Goal: Information Seeking & Learning: Learn about a topic

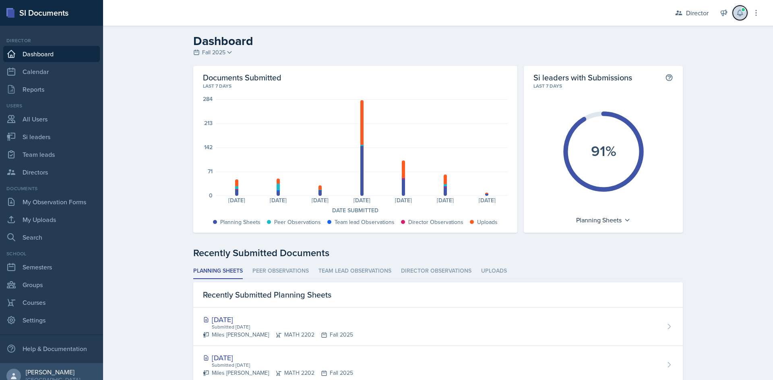
click at [742, 14] on icon at bounding box center [739, 13] width 5 height 6
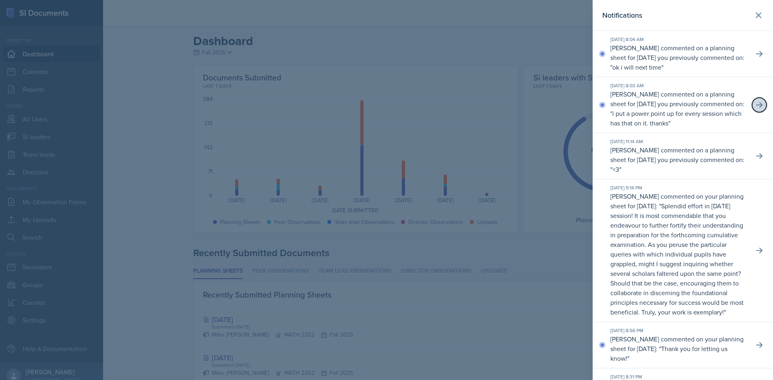
click at [752, 100] on button at bounding box center [759, 105] width 14 height 14
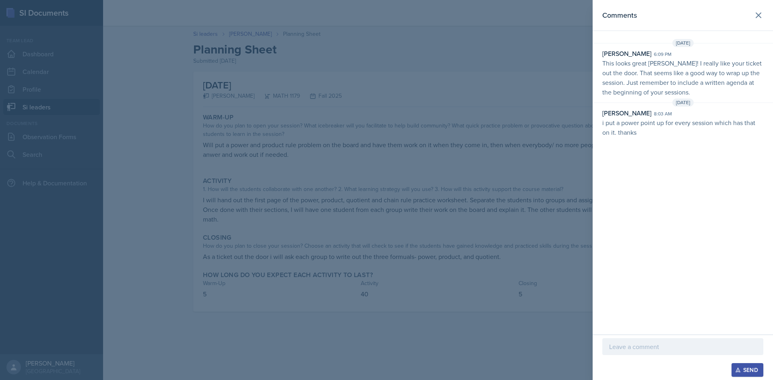
click at [435, 140] on div at bounding box center [386, 190] width 773 height 380
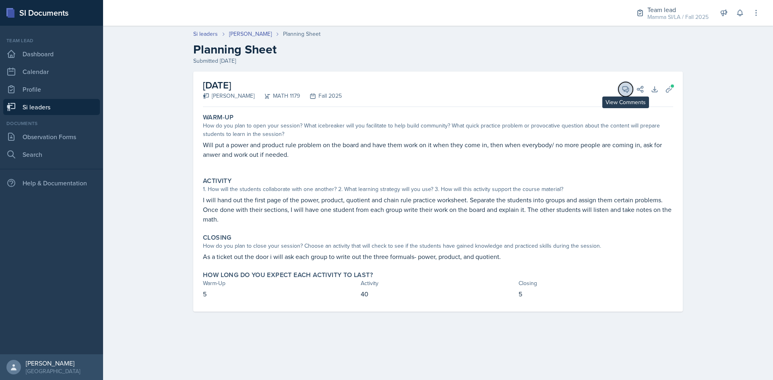
click at [625, 92] on icon at bounding box center [625, 89] width 8 height 8
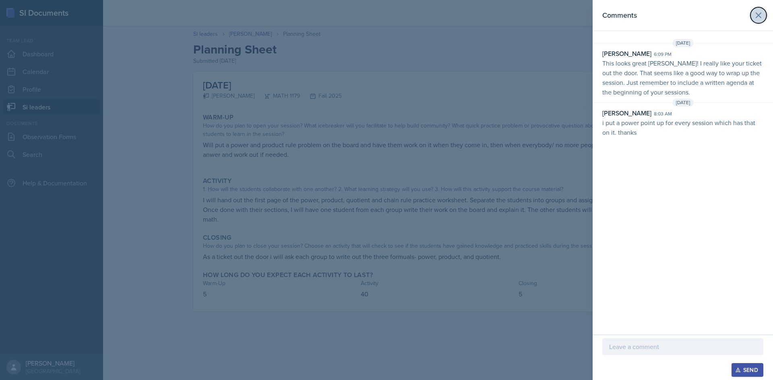
click at [757, 14] on icon at bounding box center [758, 15] width 10 height 10
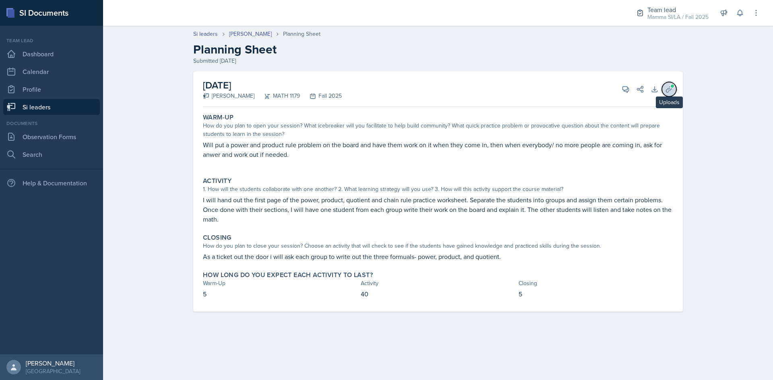
click at [666, 88] on icon at bounding box center [669, 89] width 8 height 8
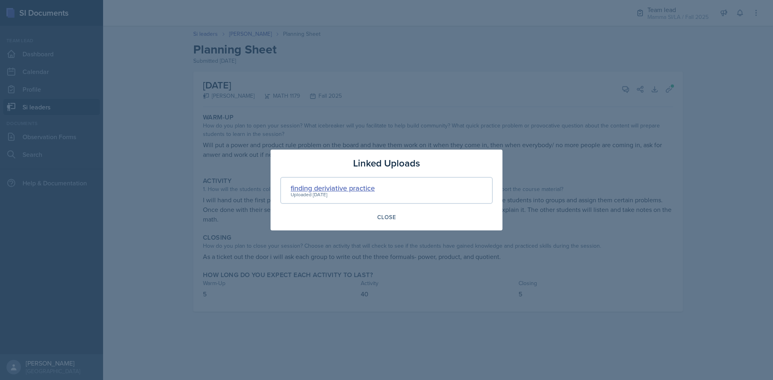
click at [351, 186] on div "finding deriviative practice" at bounding box center [333, 188] width 84 height 11
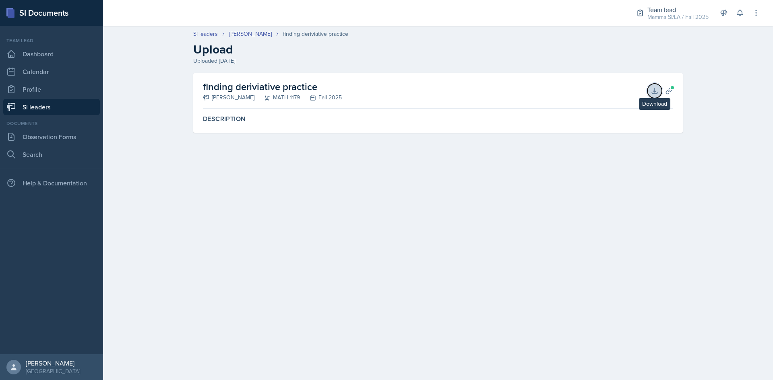
click at [656, 93] on icon at bounding box center [654, 91] width 8 height 8
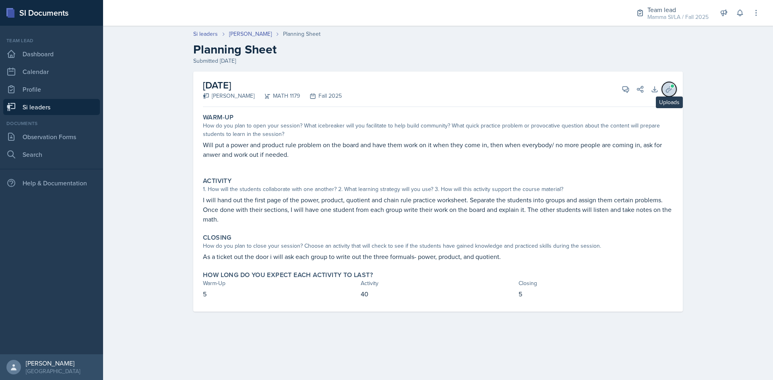
click at [672, 88] on span at bounding box center [672, 86] width 5 height 5
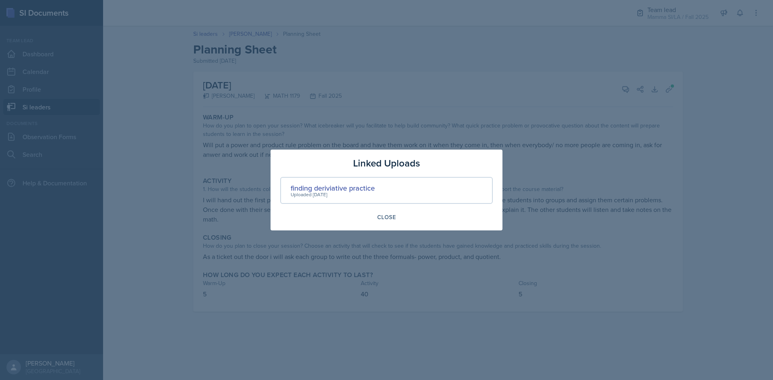
click at [620, 135] on div at bounding box center [386, 190] width 773 height 380
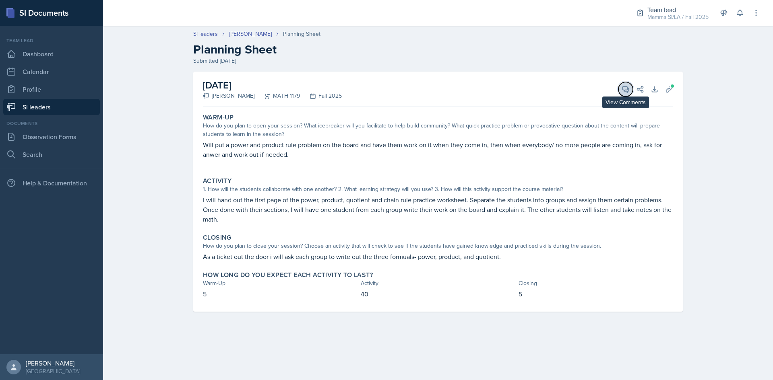
click at [621, 92] on button "View Comments" at bounding box center [625, 89] width 14 height 14
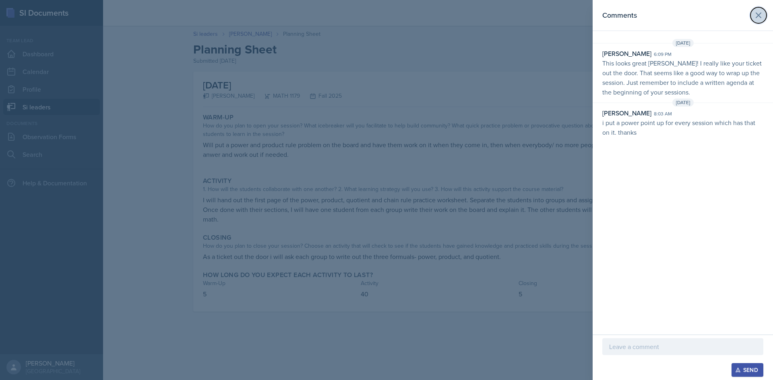
click at [754, 13] on icon at bounding box center [758, 15] width 10 height 10
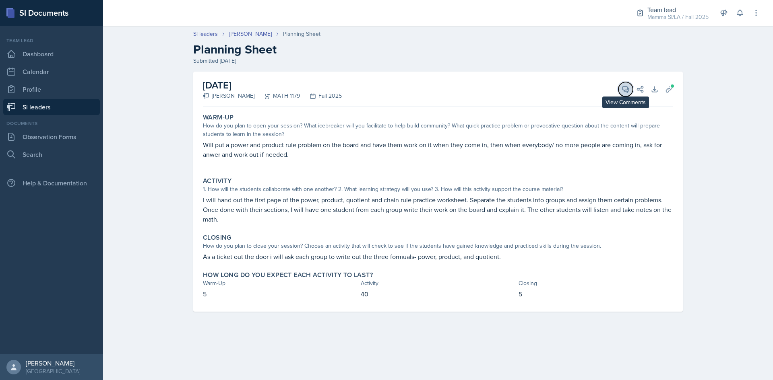
click at [624, 84] on button "View Comments" at bounding box center [625, 89] width 14 height 14
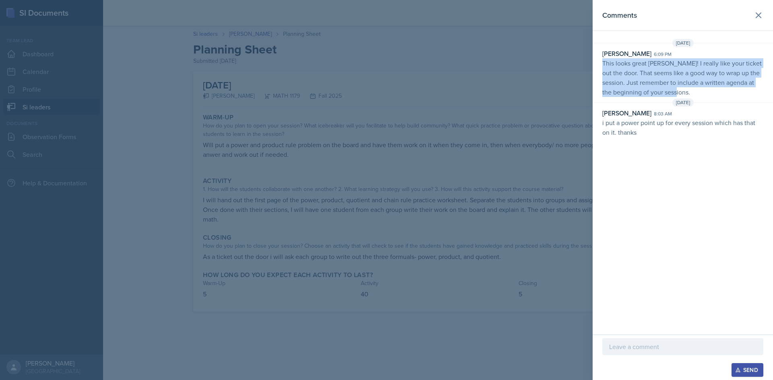
drag, startPoint x: 604, startPoint y: 63, endPoint x: 699, endPoint y: 95, distance: 100.7
click at [699, 95] on p "This looks great [PERSON_NAME]! I really like your ticket out the door. That se…" at bounding box center [682, 77] width 161 height 39
click at [699, 90] on p "This looks great [PERSON_NAME]! I really like your ticket out the door. That se…" at bounding box center [682, 77] width 161 height 39
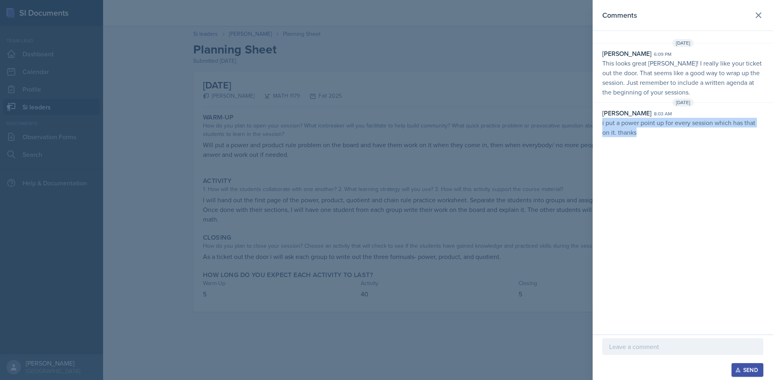
drag, startPoint x: 640, startPoint y: 136, endPoint x: 597, endPoint y: 126, distance: 44.7
click at [597, 126] on div "[PERSON_NAME] 8:03 am i put a power point up for every session which has that o…" at bounding box center [682, 122] width 180 height 29
click at [505, 124] on div at bounding box center [386, 190] width 773 height 380
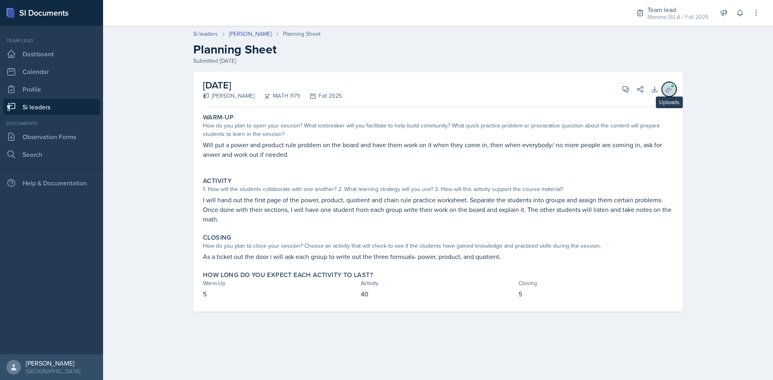
click at [666, 91] on icon at bounding box center [669, 89] width 6 height 6
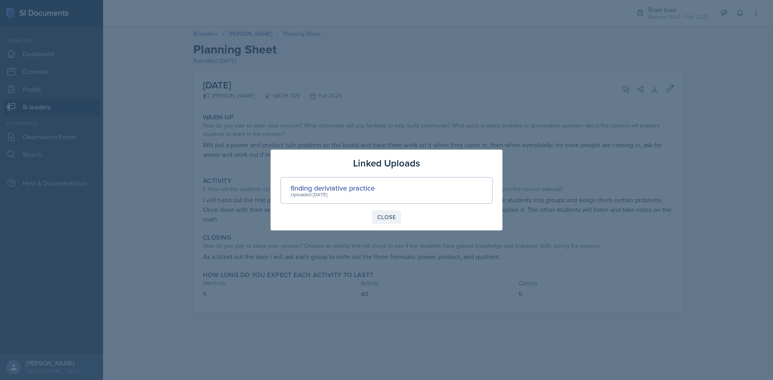
click at [387, 221] on div "Close" at bounding box center [386, 217] width 19 height 6
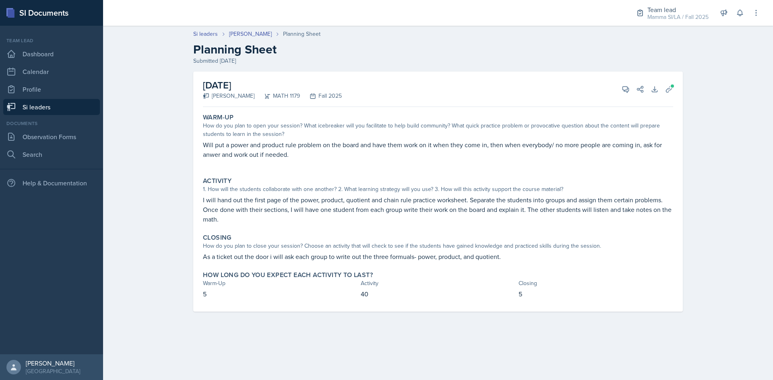
click at [333, 51] on h2 "Planning Sheet" at bounding box center [437, 49] width 489 height 14
click at [669, 15] on div "Mamma SI/LA / Fall 2025" at bounding box center [677, 17] width 61 height 8
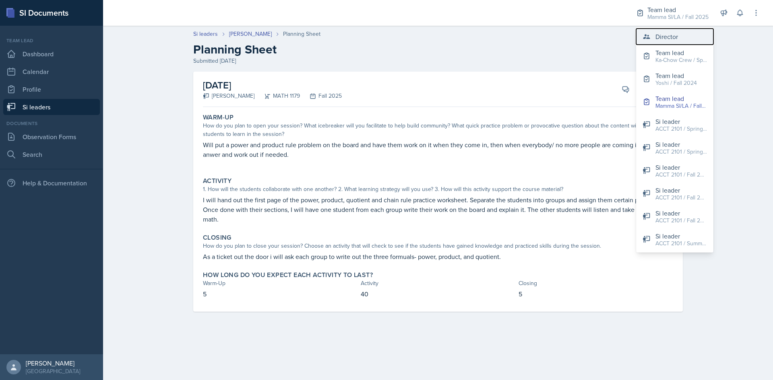
click at [668, 36] on div "Director" at bounding box center [666, 37] width 23 height 10
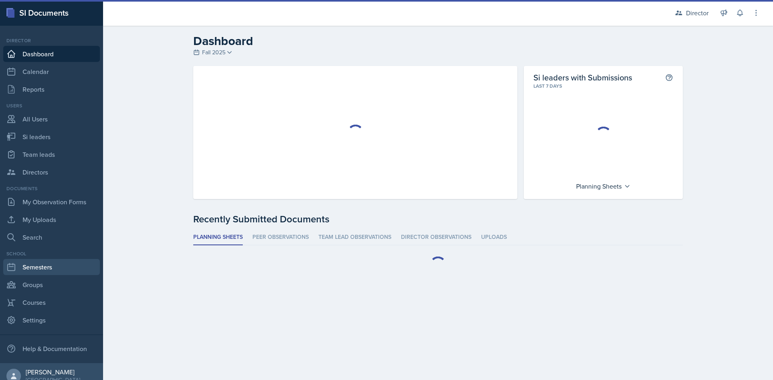
click at [37, 270] on link "Semesters" at bounding box center [51, 267] width 97 height 16
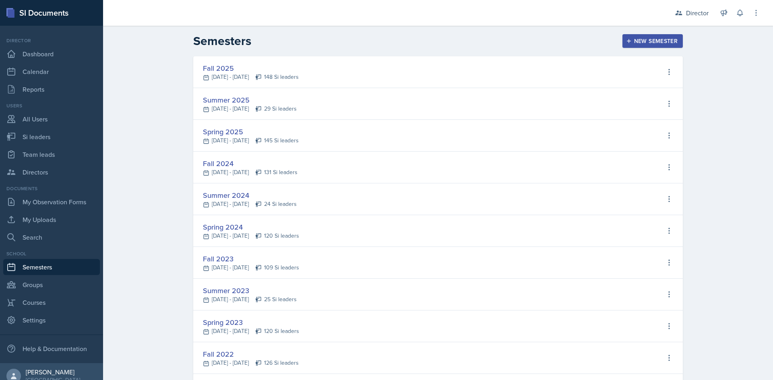
click at [450, 131] on div "Spring 2025 [DATE] - [DATE] 145 Si leaders View Si leaders Edit Semester Delete…" at bounding box center [437, 136] width 489 height 32
click at [223, 135] on div "Spring 2025" at bounding box center [251, 131] width 96 height 11
click at [237, 131] on div "Spring 2025" at bounding box center [251, 131] width 96 height 11
click at [618, 141] on div "Spring 2025 [DATE] - [DATE] 145 Si leaders View Si leaders Edit Semester Delete…" at bounding box center [437, 136] width 489 height 32
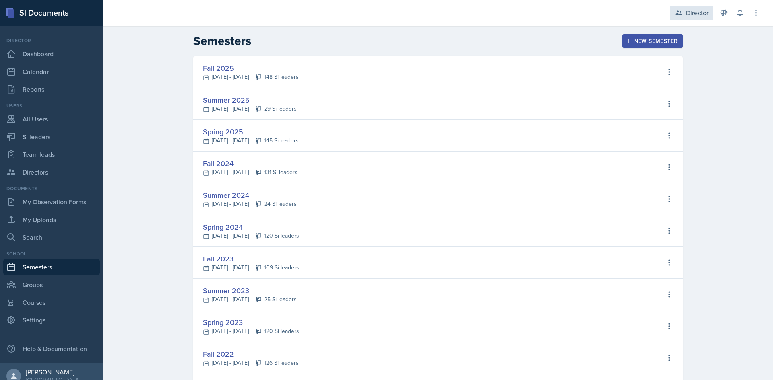
drag, startPoint x: 682, startPoint y: 4, endPoint x: 685, endPoint y: 7, distance: 4.3
click at [683, 5] on div "Director Director Team lead Ka-Chow Crew / Spring 2025 Team lead Yoshi / Fall 2…" at bounding box center [711, 13] width 97 height 26
click at [689, 12] on div "Director" at bounding box center [697, 13] width 23 height 10
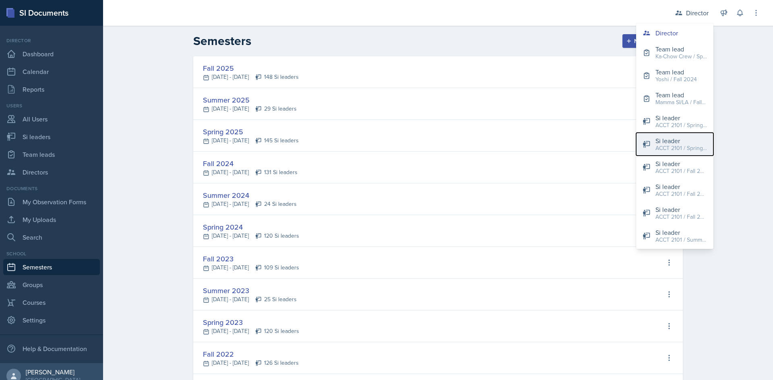
click at [685, 147] on div "ACCT 2101 / Spring 2025" at bounding box center [681, 148] width 52 height 8
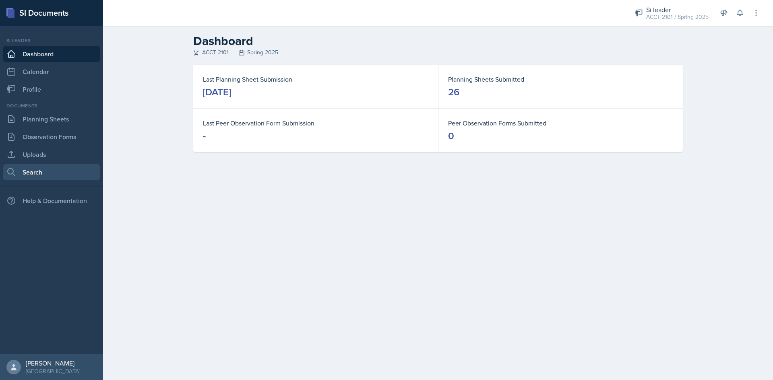
click at [37, 177] on link "Search" at bounding box center [51, 172] width 97 height 16
select select "all"
select select "1"
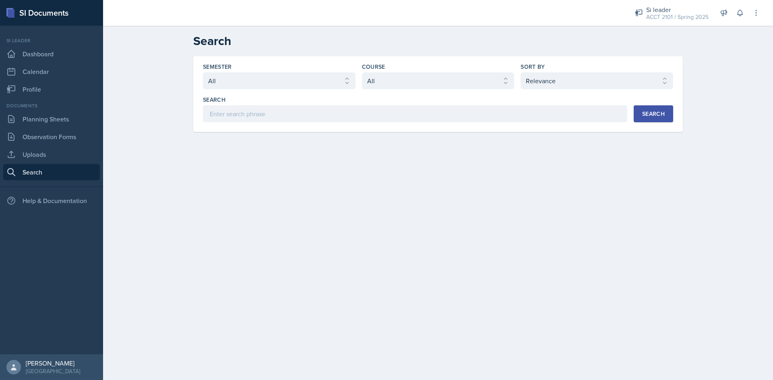
click at [334, 91] on div "Semester Select semester All Fall 2025 Summer 2025 Spring 2025 Fall 2024 Summer…" at bounding box center [438, 93] width 470 height 60
click at [334, 84] on select "Select semester All Fall 2025 Summer 2025 Spring 2025 Fall 2024 Summer 2024 Spr…" at bounding box center [279, 80] width 153 height 17
select select "e2039551-f485-4c1b-a525-5b9893bb04c4"
click at [203, 72] on select "Select semester All Fall 2025 Summer 2025 Spring 2025 Fall 2024 Summer 2024 Spr…" at bounding box center [279, 80] width 153 height 17
click at [481, 84] on select "Select course All ACCT 2101 ACCT 2102 ACCT 4050 ANTH 1102 ANTH 3301 ARCH 1000 A…" at bounding box center [438, 80] width 153 height 17
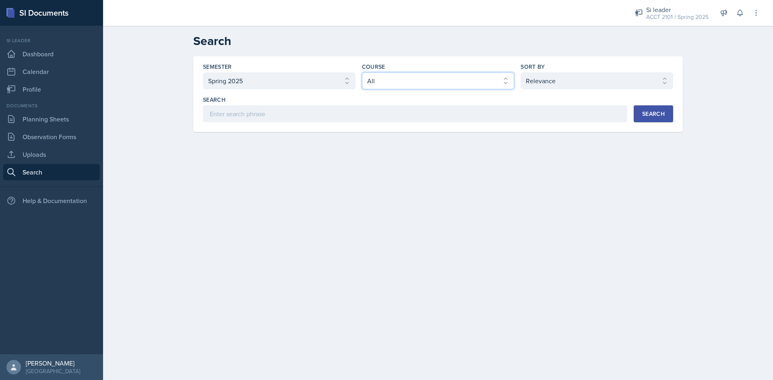
select select "98e834a5-c83e-4e52-b556-b4b33834ab53"
click at [362, 72] on select "Select course All ACCT 2101 ACCT 2102 ACCT 4050 ANTH 1102 ANTH 3301 ARCH 1000 A…" at bounding box center [438, 80] width 153 height 17
click at [652, 116] on div "Search" at bounding box center [653, 114] width 23 height 6
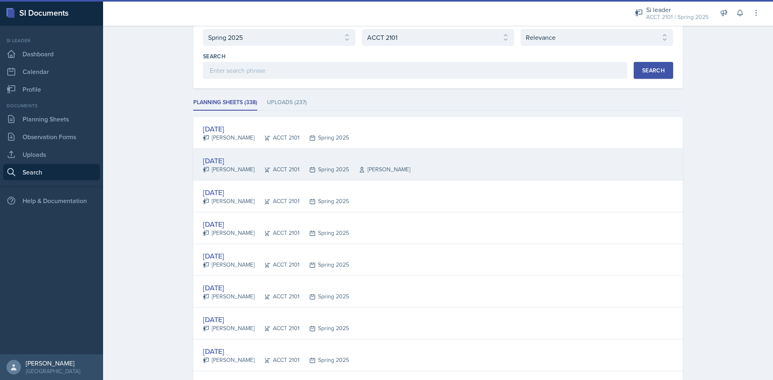
scroll to position [80, 0]
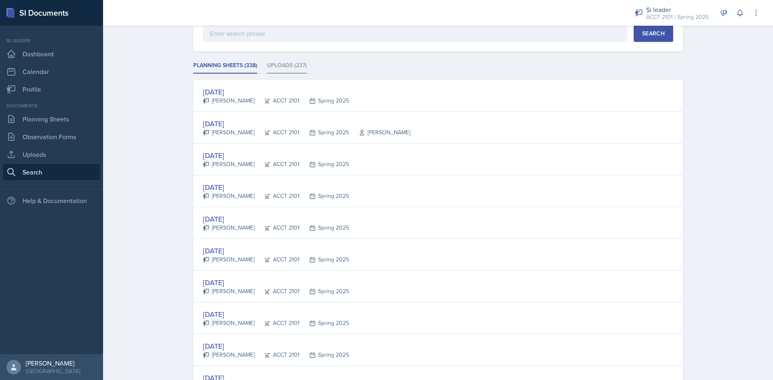
click at [278, 67] on li "Uploads (237)" at bounding box center [287, 66] width 40 height 16
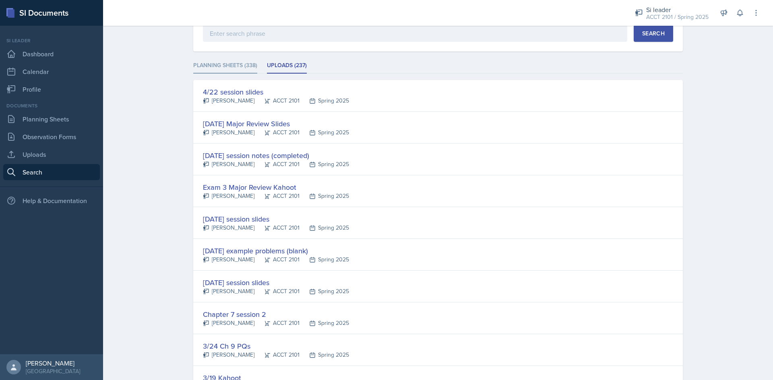
click at [225, 64] on li "Planning Sheets (338)" at bounding box center [225, 66] width 64 height 16
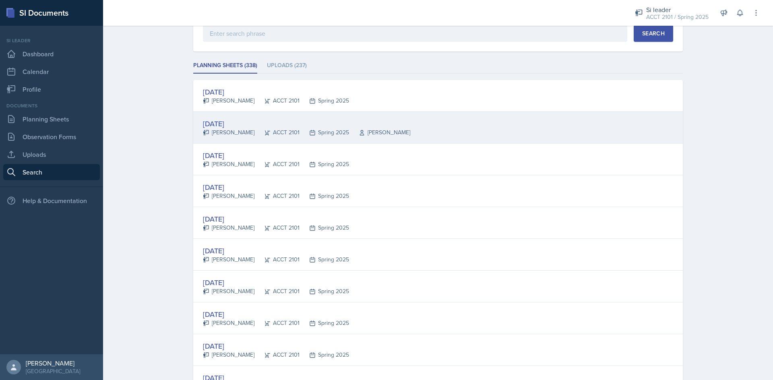
click at [222, 123] on div "[DATE]" at bounding box center [306, 123] width 207 height 11
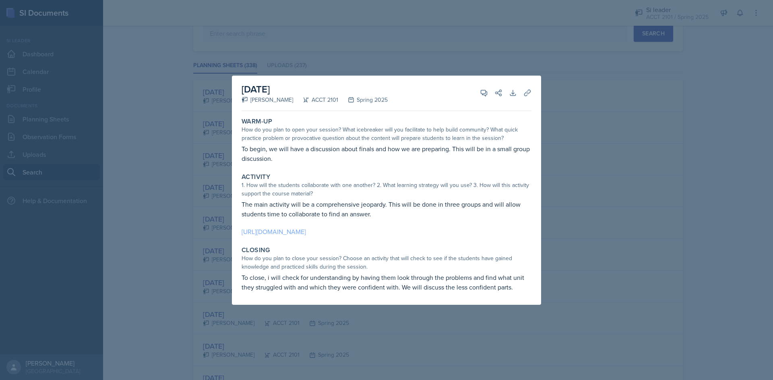
click at [306, 229] on link "[URL][DOMAIN_NAME]" at bounding box center [273, 231] width 64 height 9
click at [647, 128] on div at bounding box center [386, 190] width 773 height 380
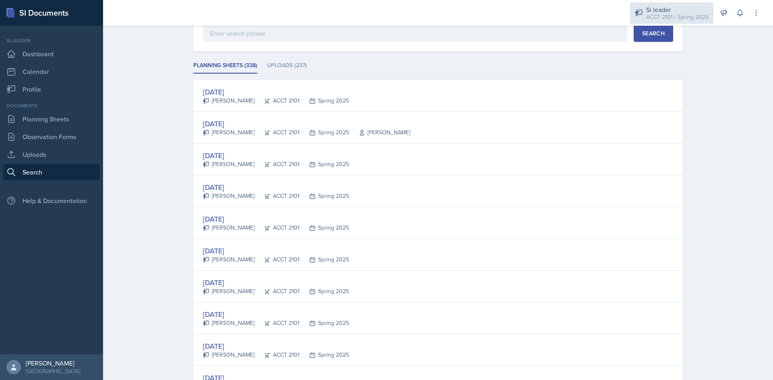
click at [657, 13] on div "ACCT 2101 / Spring 2025" at bounding box center [677, 17] width 62 height 8
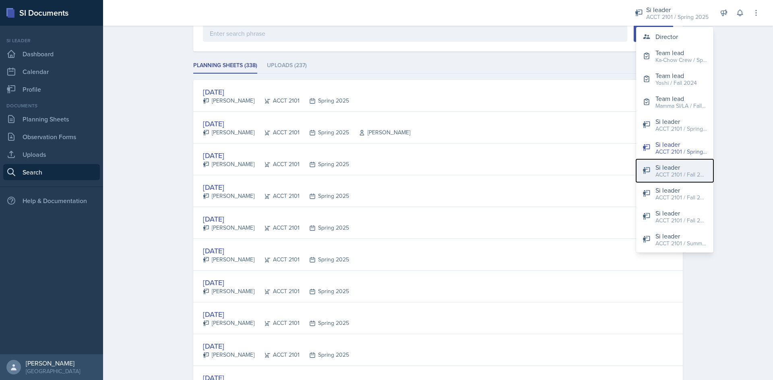
click at [662, 171] on div "ACCT 2101 / Fall 2024" at bounding box center [681, 175] width 52 height 8
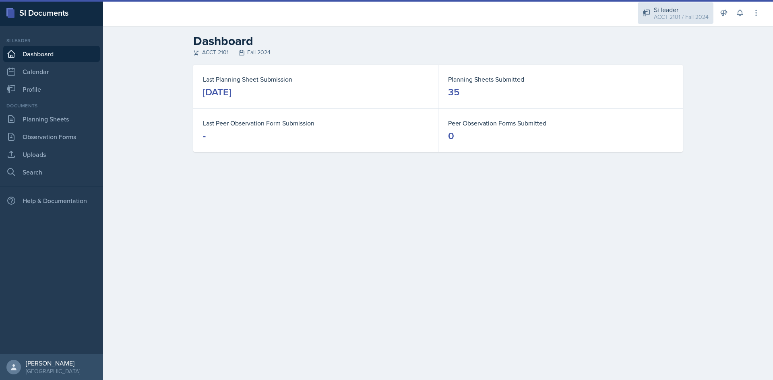
click at [675, 21] on div "Si leader ACCT 2101 / Fall 2024" at bounding box center [675, 12] width 76 height 21
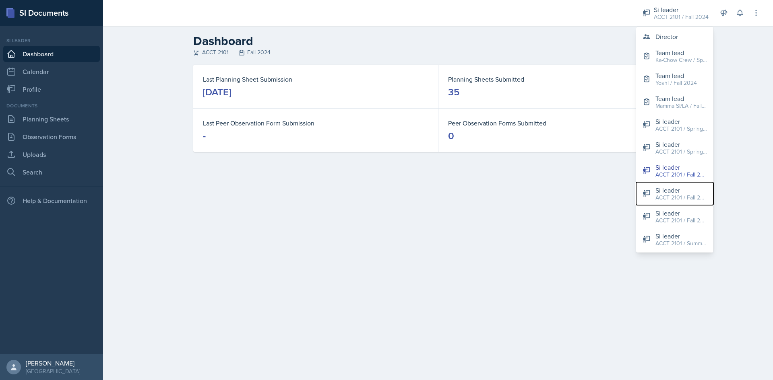
click at [693, 192] on div "Si leader" at bounding box center [681, 191] width 52 height 10
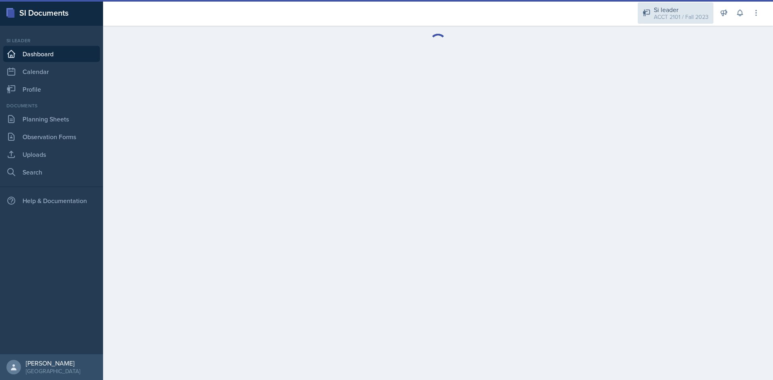
click at [665, 12] on div "Si leader" at bounding box center [681, 10] width 55 height 10
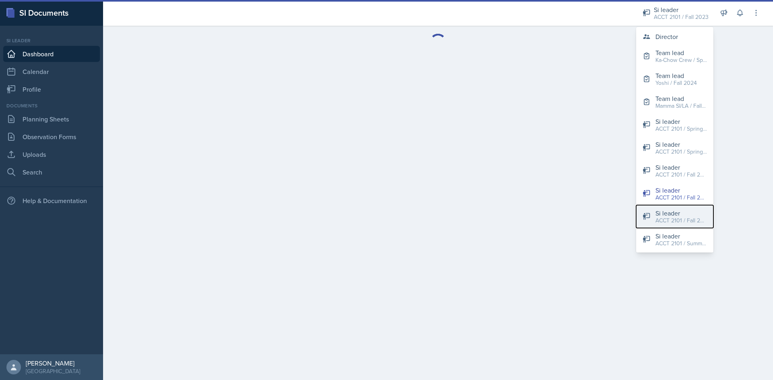
click at [685, 224] on div "ACCT 2101 / Fall 2025" at bounding box center [681, 221] width 52 height 8
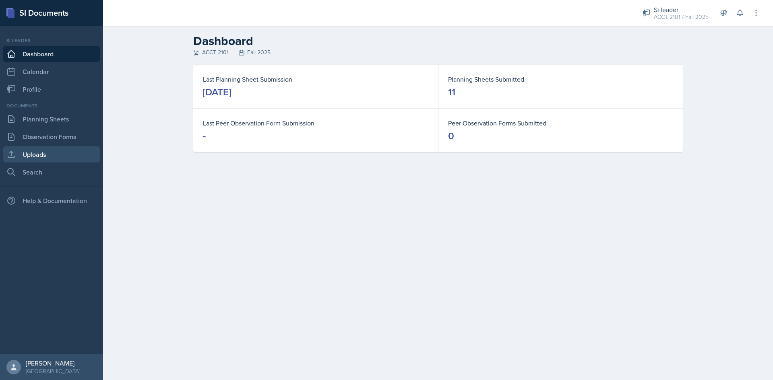
click at [39, 151] on link "Uploads" at bounding box center [51, 154] width 97 height 16
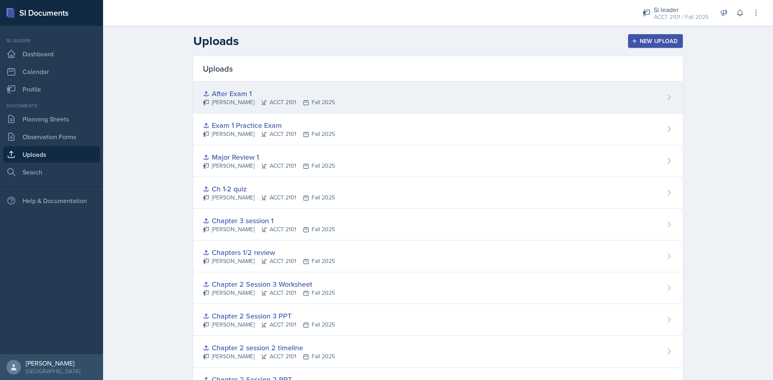
click at [320, 95] on div "After Exam 1" at bounding box center [269, 93] width 132 height 11
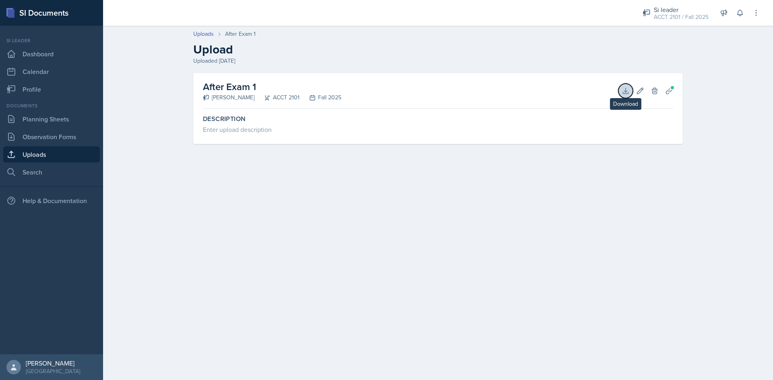
click at [625, 92] on icon at bounding box center [625, 90] width 5 height 5
